Goal: Task Accomplishment & Management: Manage account settings

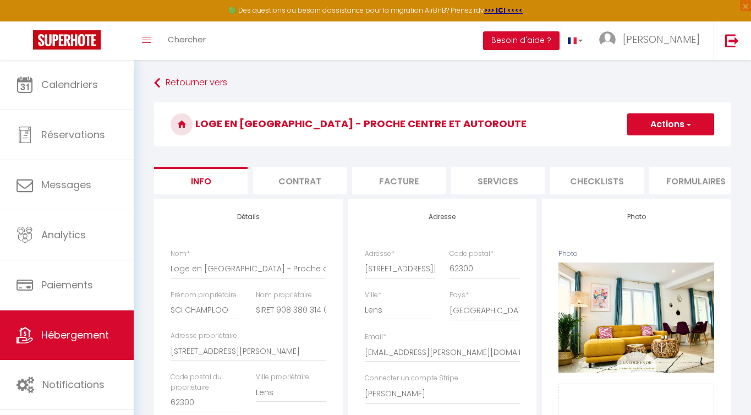
select select "4"
select select "2"
select select "1"
select select "2"
select select "16:00"
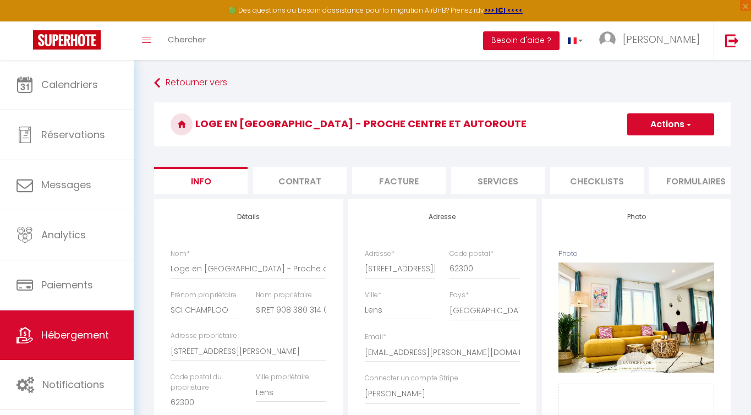
select select "23:00"
select select "11:00"
select select "30"
select select "120"
select select "18:00"
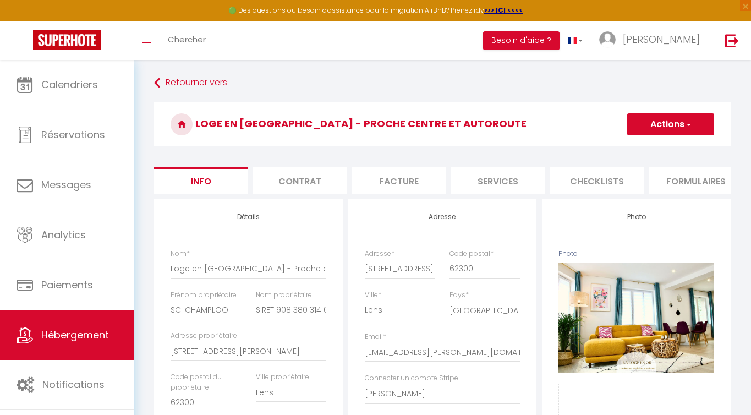
select select "9155"
select select "28"
